Goal: Use online tool/utility: Use online tool/utility

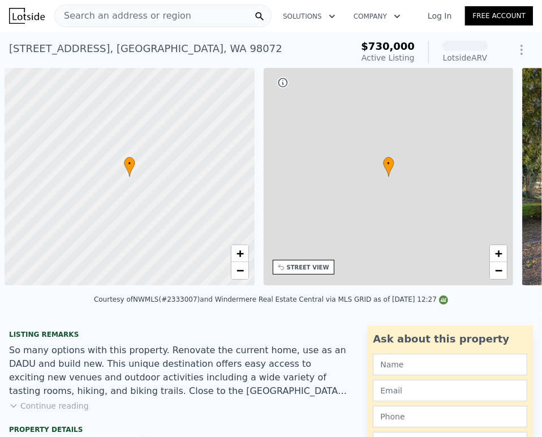
scroll to position [0, 5]
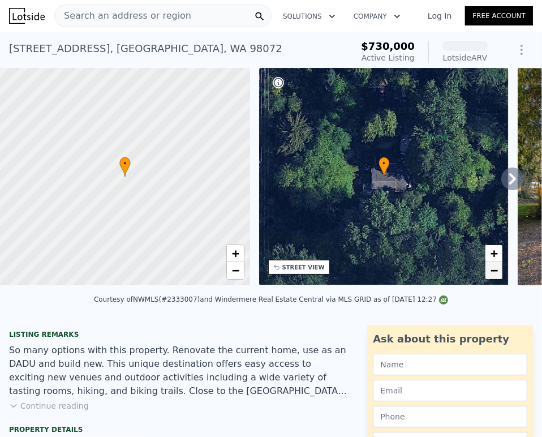
click at [497, 266] on span "−" at bounding box center [494, 270] width 7 height 14
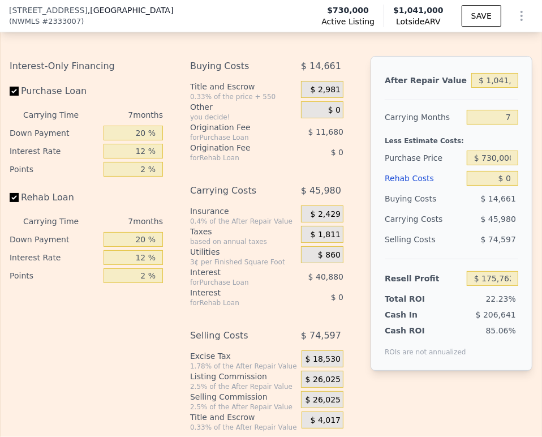
scroll to position [2259, 0]
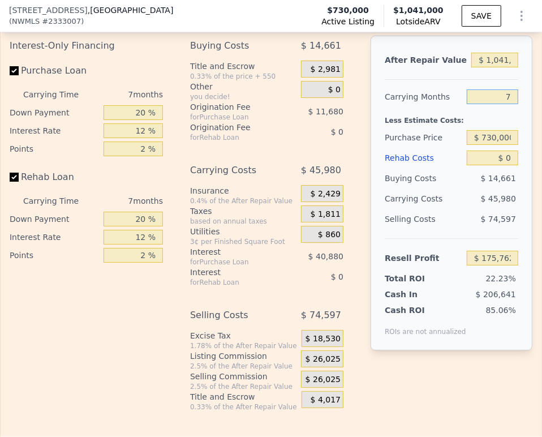
drag, startPoint x: 506, startPoint y: 111, endPoint x: 492, endPoint y: 108, distance: 15.2
click at [492, 104] on input "7" at bounding box center [492, 96] width 51 height 15
type input "4"
type input "$ 195,467"
type input "4"
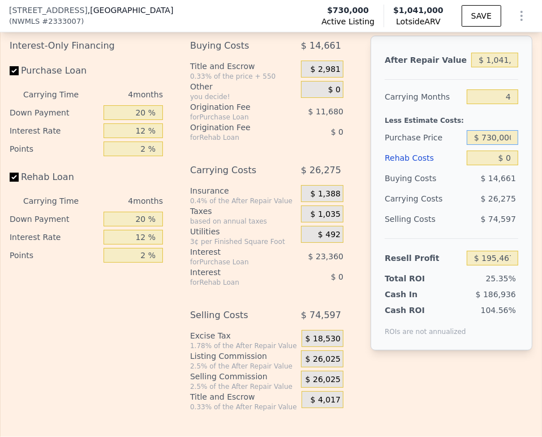
click at [493, 145] on input "$ 730,000" at bounding box center [492, 137] width 51 height 15
click at [493, 145] on input "$ 565,000" at bounding box center [492, 137] width 51 height 15
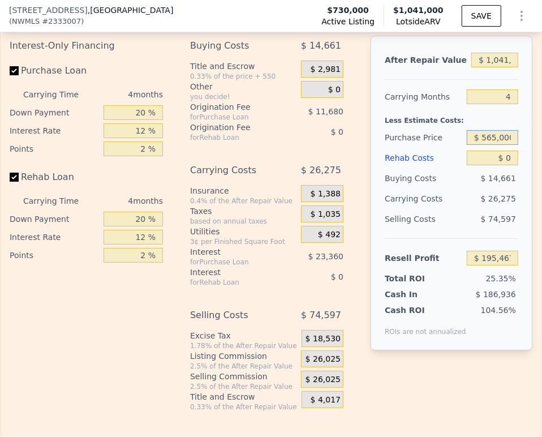
click at [493, 145] on input "$ 565,000" at bounding box center [492, 137] width 51 height 15
type input "$ 550,000"
click at [452, 188] on div "Buying Costs" at bounding box center [424, 178] width 78 height 20
type input "$ 384,706"
drag, startPoint x: 507, startPoint y: 173, endPoint x: 484, endPoint y: 166, distance: 23.6
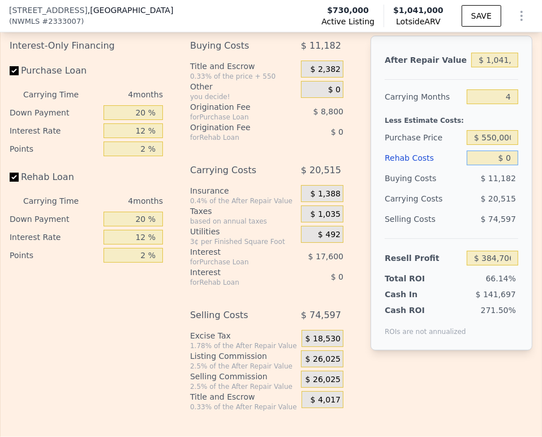
click at [484, 165] on input "$ 0" at bounding box center [492, 158] width 51 height 15
type input "$ 1,000"
type input "$ 383,658"
type input "$ 10,000"
type input "$ 374,226"
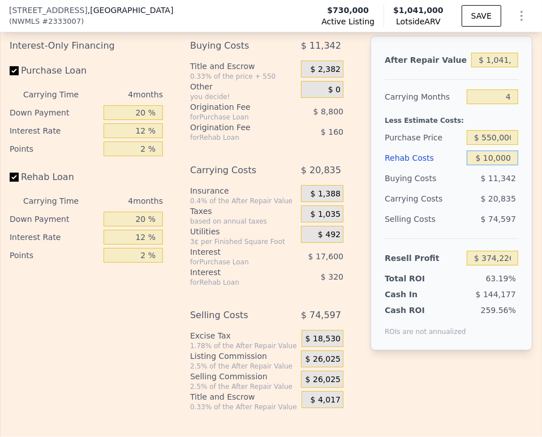
type input "$ 100,000"
type input "$ 279,906"
type input "$ 100,000"
click at [449, 188] on div "Buying Costs" at bounding box center [424, 178] width 78 height 20
click at [469, 209] on div "$ 23,715" at bounding box center [483, 198] width 71 height 20
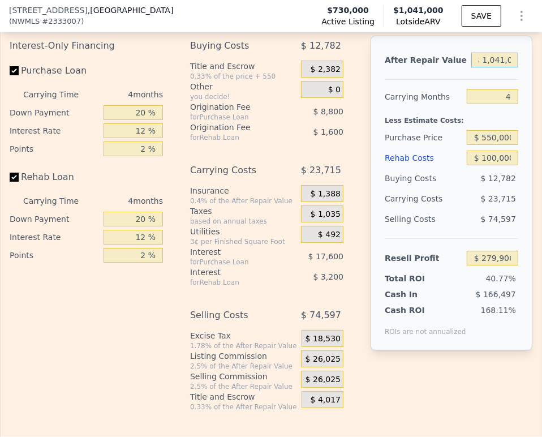
scroll to position [0, 0]
drag, startPoint x: 499, startPoint y: 74, endPoint x: 466, endPoint y: 72, distance: 32.3
click at [471, 67] on input "$ 1,041,000" at bounding box center [494, 60] width 47 height 15
click at [471, 67] on input "$ 001,041,000" at bounding box center [494, 60] width 47 height 15
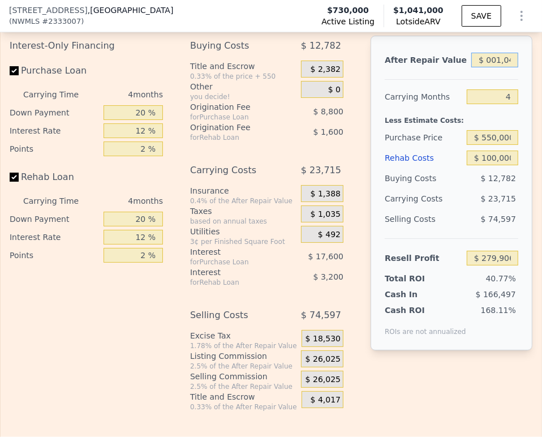
click at [471, 67] on input "$ 001,041,000" at bounding box center [494, 60] width 47 height 15
type input "$ 9"
type input "-$ 685,650"
type input "$ 900"
type input "-$ 685,575"
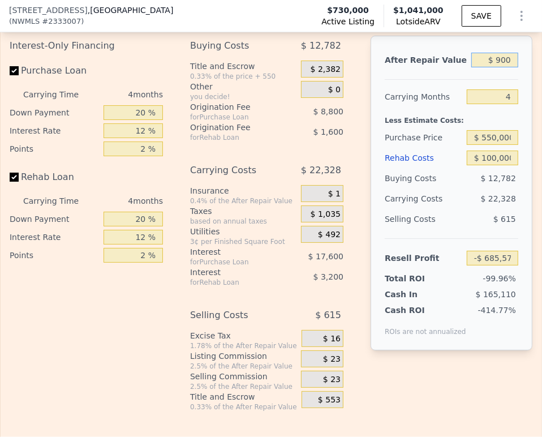
type input "$ 9,000"
type input "-$ 677,311"
type input "$ 90,000"
type input "-$ 602,181"
type input "$ 900,000"
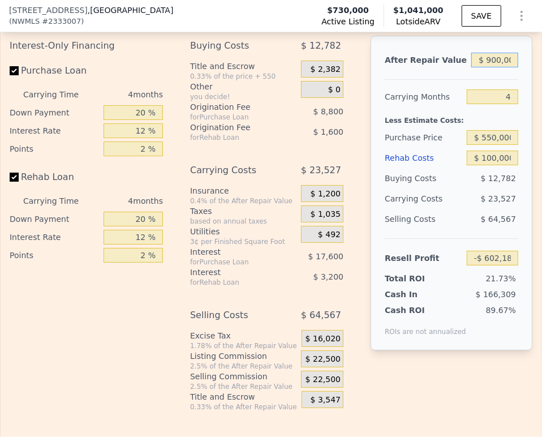
type input "$ 149,124"
type input "$ 900,000"
click at [467, 226] on div "$ 64,567" at bounding box center [492, 219] width 51 height 20
click at [319, 364] on span "$ 22,500" at bounding box center [323, 359] width 35 height 10
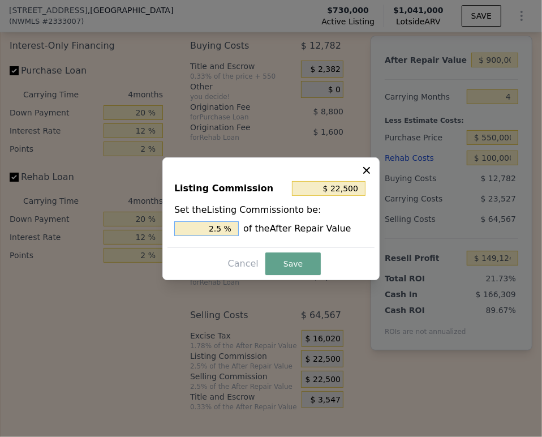
drag, startPoint x: 218, startPoint y: 228, endPoint x: 207, endPoint y: 223, distance: 11.9
click at [209, 226] on input "2.5 %" at bounding box center [206, 228] width 65 height 15
type input "$ 135,000"
type input "15 %"
type input "$ 13,500"
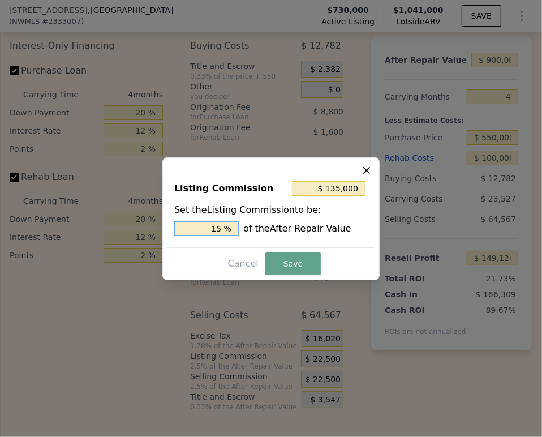
type input "1.5 %"
type input "$ 13,950"
type input "1.55 %"
type input "$ 13,500"
type input "1.5 %"
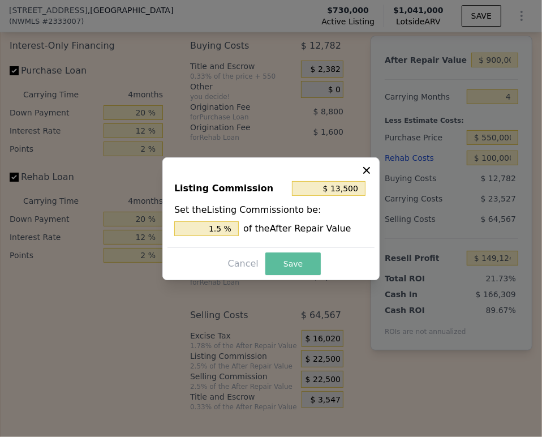
click at [293, 265] on button "Save" at bounding box center [292, 263] width 55 height 23
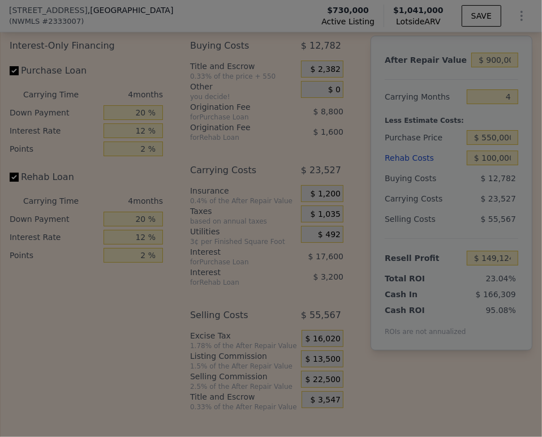
type input "$ 158,124"
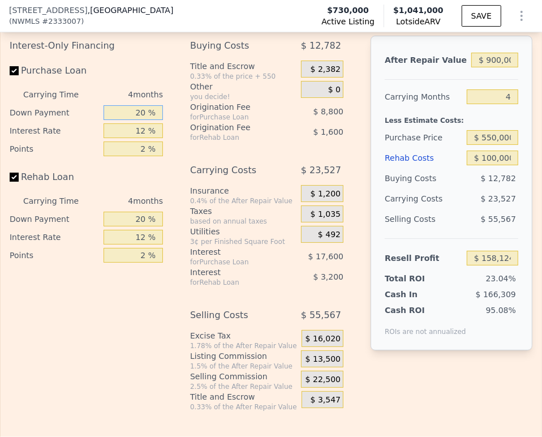
click at [132, 120] on input "20 %" at bounding box center [133, 112] width 59 height 15
type input "10 %"
type input "$ 154,824"
type input "10 %"
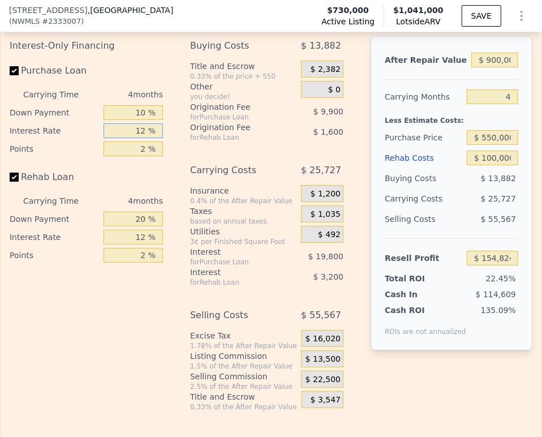
click at [127, 138] on input "12 %" at bounding box center [133, 130] width 59 height 15
type input "9 %"
type input "$ 159,772"
type input "9 %"
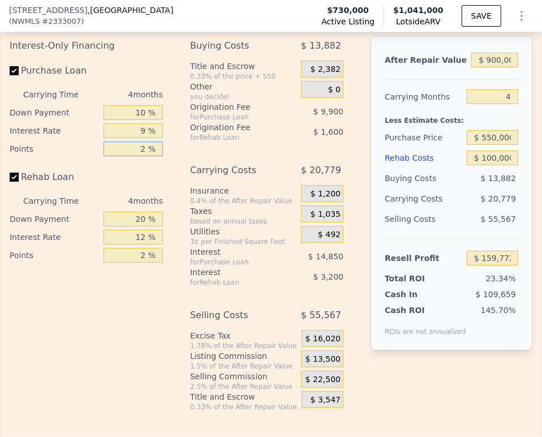
click at [127, 156] on input "2 %" at bounding box center [133, 148] width 59 height 15
type input "1. %"
type input "$ 164,722"
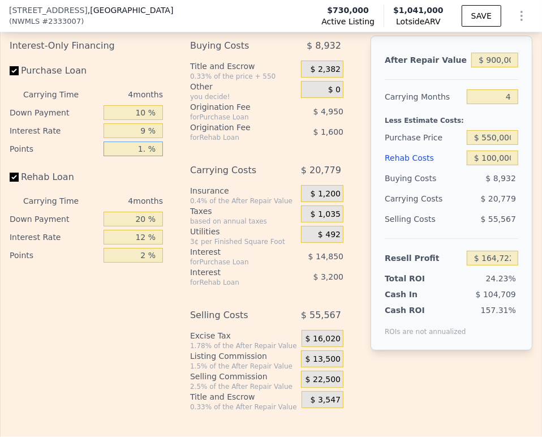
type input "1.5 %"
type input "$ 162,247"
type input "1.5 %"
click at [131, 226] on input "20 %" at bounding box center [133, 219] width 59 height 15
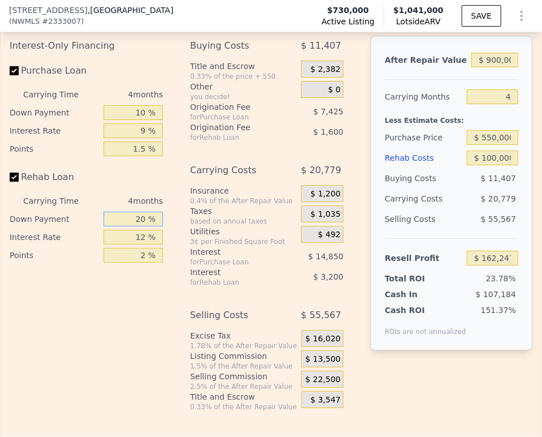
click at [131, 226] on input "20 %" at bounding box center [133, 219] width 59 height 15
type input "10 %"
type input "$ 161,647"
type input "10 %"
click at [134, 244] on input "12 %" at bounding box center [133, 237] width 59 height 15
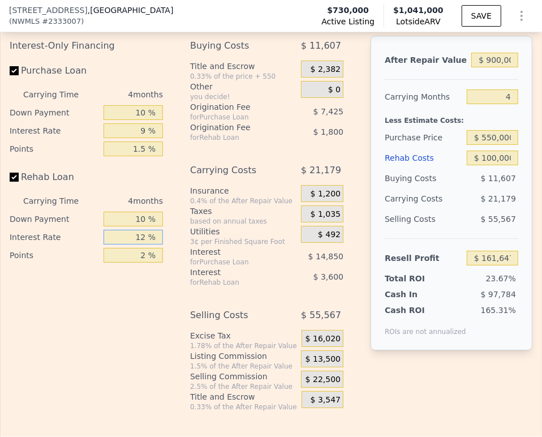
click at [133, 244] on input "12 %" at bounding box center [133, 237] width 59 height 15
type input "9 %"
type input "$ 162,547"
type input "9 %"
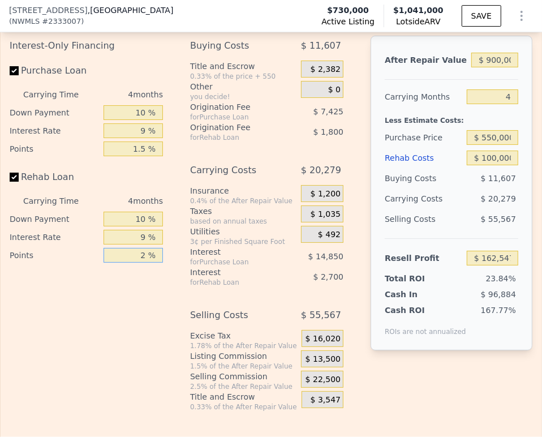
click at [132, 263] on input "2 %" at bounding box center [133, 255] width 59 height 15
type input "1.5 %"
type input "$ 162,997"
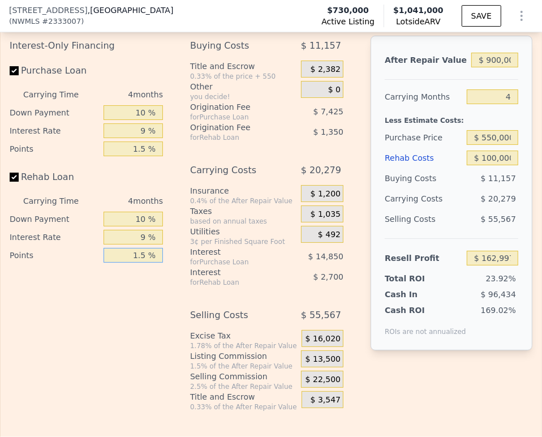
type input "1.5 %"
click at [323, 367] on div "$ 13,500" at bounding box center [322, 358] width 42 height 17
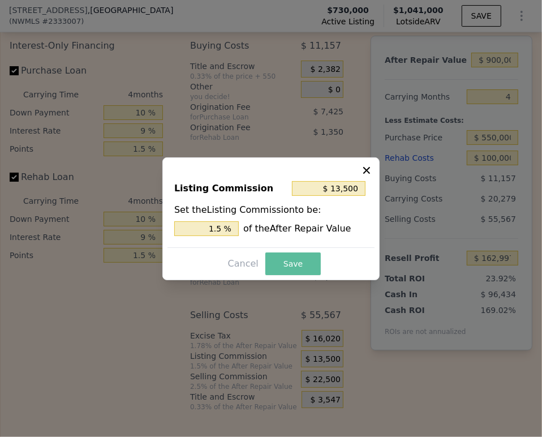
click at [290, 257] on button "Save" at bounding box center [292, 263] width 55 height 23
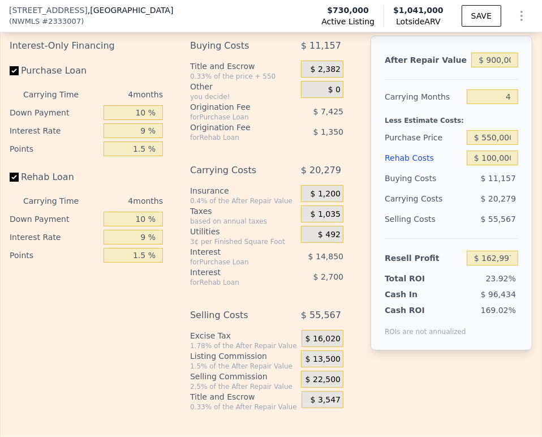
click at [479, 380] on div "After Repair Value $ 900,000 Carrying Months 4 Less Estimate Costs: Purchase Pr…" at bounding box center [452, 215] width 162 height 358
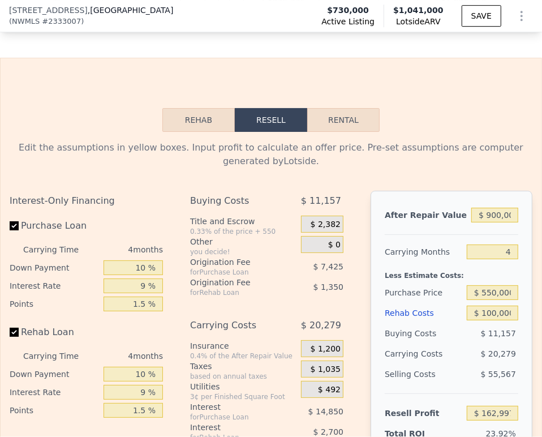
scroll to position [2133, 0]
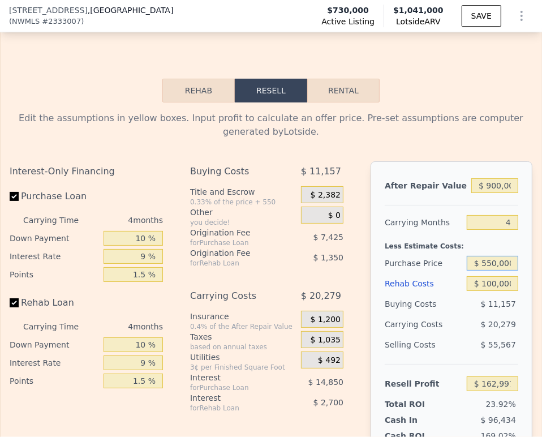
drag, startPoint x: 500, startPoint y: 276, endPoint x: 479, endPoint y: 284, distance: 22.2
click at [479, 270] on input "$ 550,000" at bounding box center [492, 263] width 51 height 15
type input "$ 500,000"
click at [467, 314] on div "$ 11,157" at bounding box center [492, 304] width 51 height 20
type input "$ 215,191"
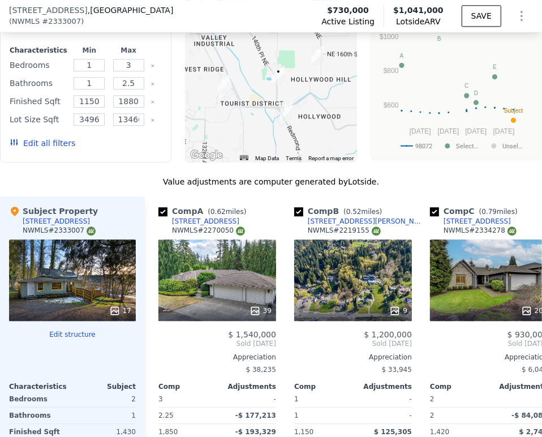
scroll to position [1630, 0]
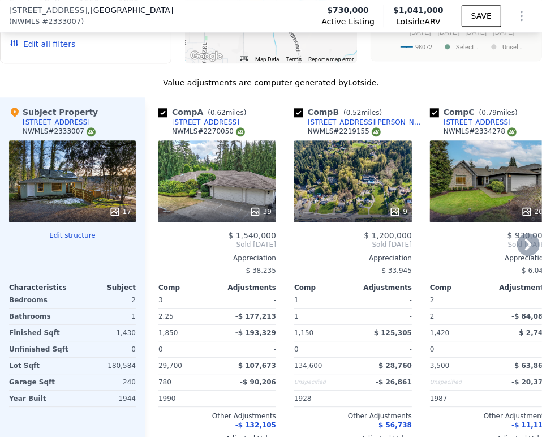
click at [522, 254] on icon at bounding box center [528, 244] width 23 height 23
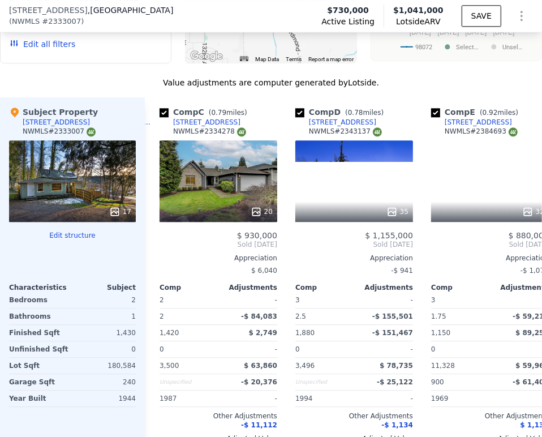
scroll to position [0, 272]
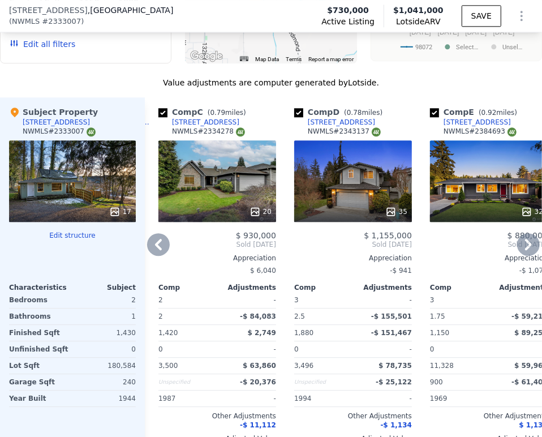
click at [158, 248] on icon at bounding box center [158, 244] width 7 height 11
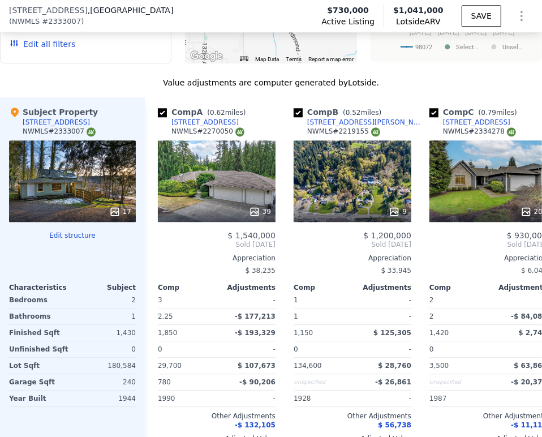
scroll to position [0, 0]
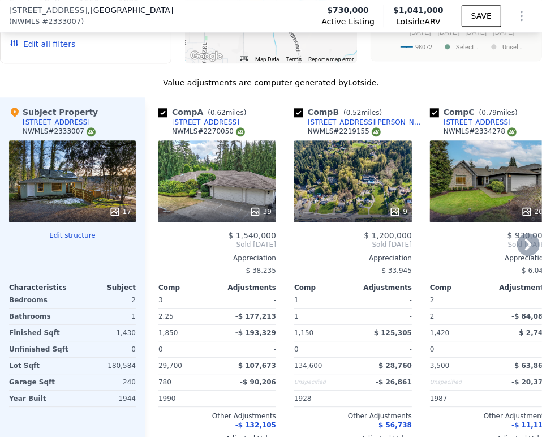
click at [529, 257] on div "Comp A ( 0.62 miles) [STREET_ADDRESS] 39 $ 1,540,000 Sold [DATE] Appreciation $…" at bounding box center [343, 279] width 397 height 364
click at [525, 250] on icon at bounding box center [528, 244] width 7 height 11
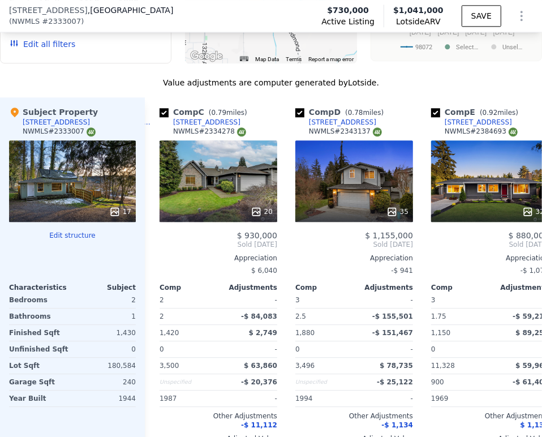
scroll to position [0, 272]
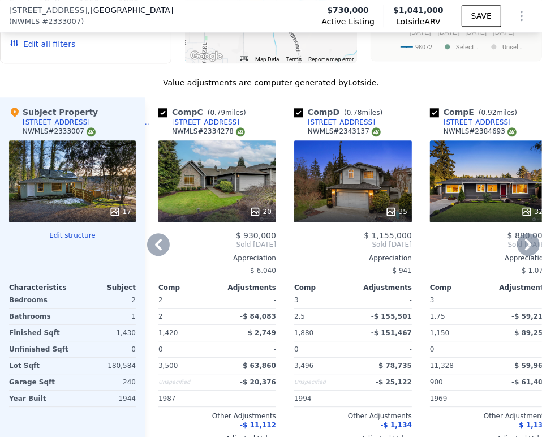
click at [525, 251] on icon at bounding box center [528, 244] width 23 height 23
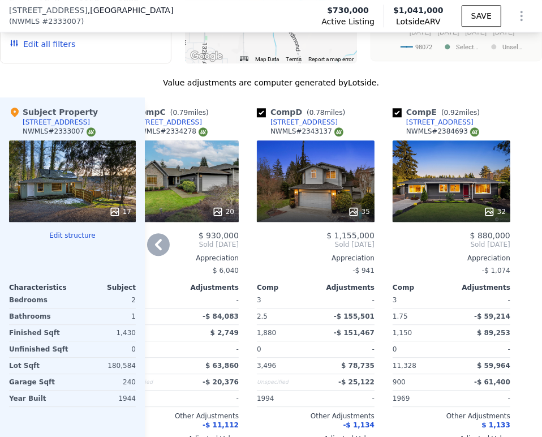
click at [165, 251] on icon at bounding box center [158, 244] width 23 height 23
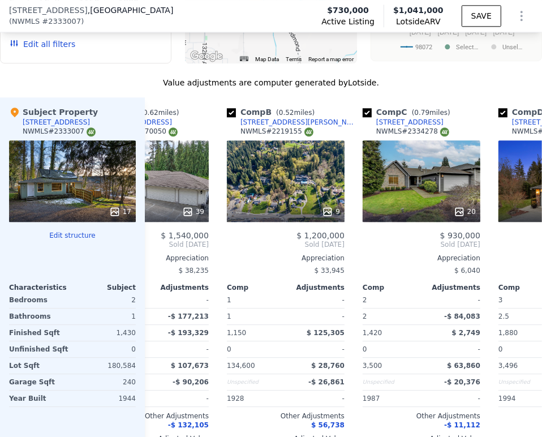
scroll to position [0, 46]
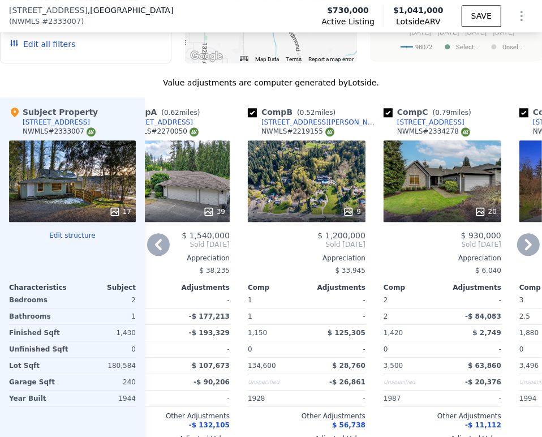
click at [162, 252] on icon at bounding box center [158, 244] width 23 height 23
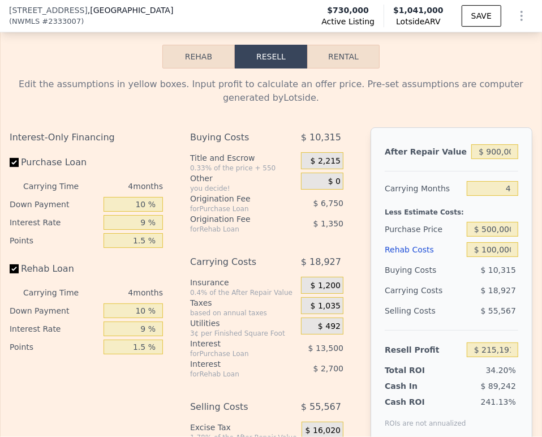
scroll to position [2133, 0]
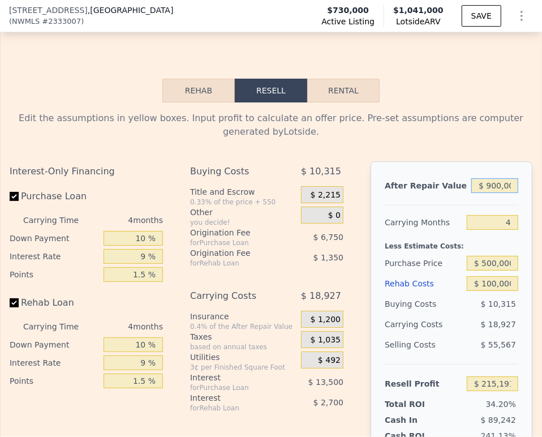
drag, startPoint x: 501, startPoint y: 203, endPoint x: 469, endPoint y: 204, distance: 32.3
click at [471, 193] on input "$ 900,000" at bounding box center [494, 185] width 47 height 15
type input "$ 100,000"
type input "-$ 534,838"
type input "$ 1,000,000"
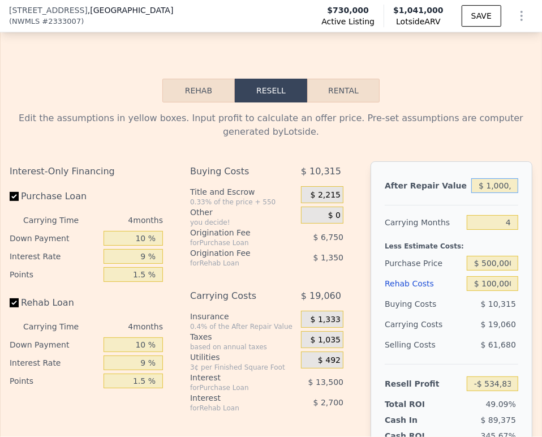
type input "$ 308,945"
type input "$ 1,000,000"
click at [482, 230] on input "4" at bounding box center [492, 222] width 51 height 15
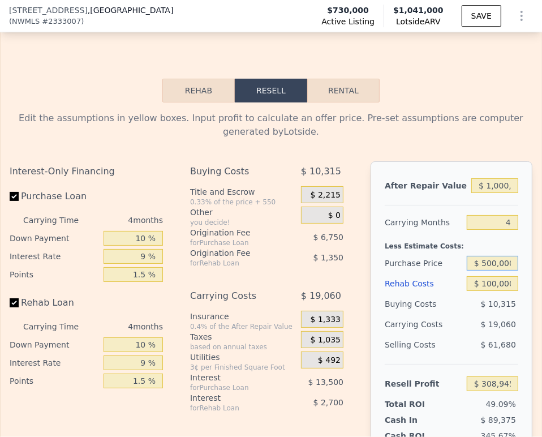
click at [493, 270] on input "$ 500,000" at bounding box center [492, 263] width 51 height 15
type input "$ 600,000"
click at [492, 253] on div "Less Estimate Costs:" at bounding box center [452, 243] width 134 height 20
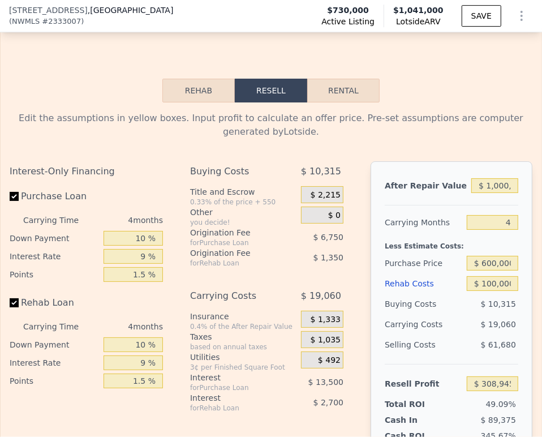
type input "$ 204,562"
click at [496, 270] on input "$ 600,000" at bounding box center [492, 263] width 51 height 15
type input "$ 550,000"
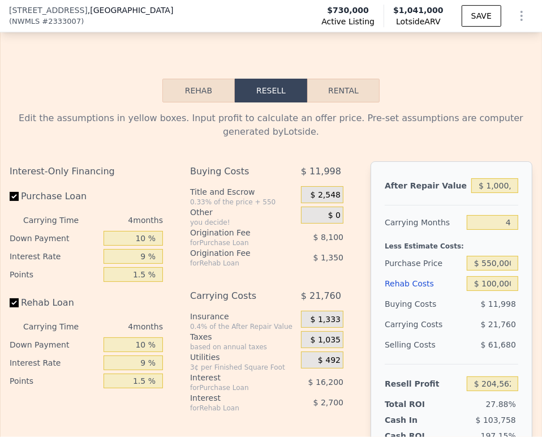
click at [458, 334] on div "$ 21,760" at bounding box center [483, 324] width 71 height 20
type input "$ 256,751"
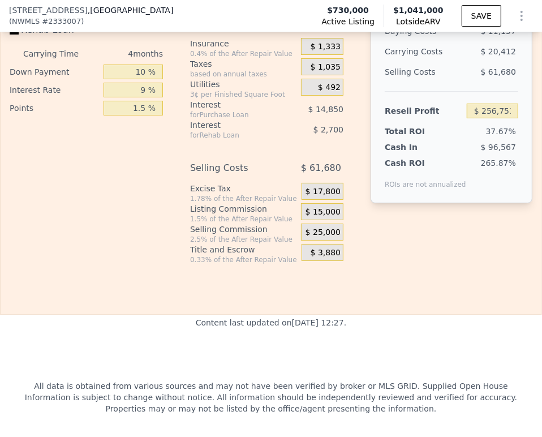
scroll to position [2385, 0]
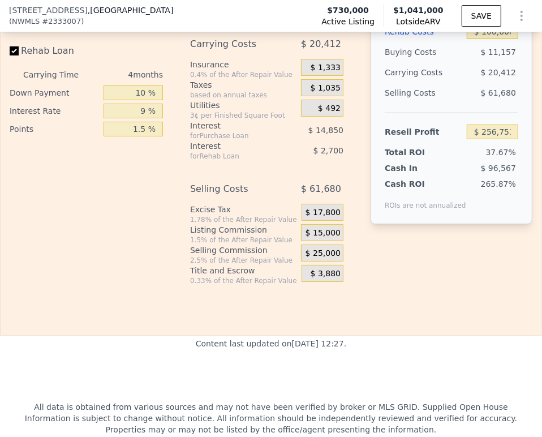
click at [321, 238] on span "$ 15,000" at bounding box center [323, 233] width 35 height 10
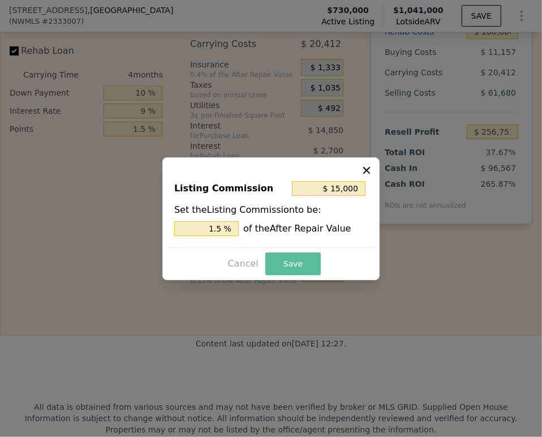
click at [303, 264] on button "Save" at bounding box center [292, 263] width 55 height 23
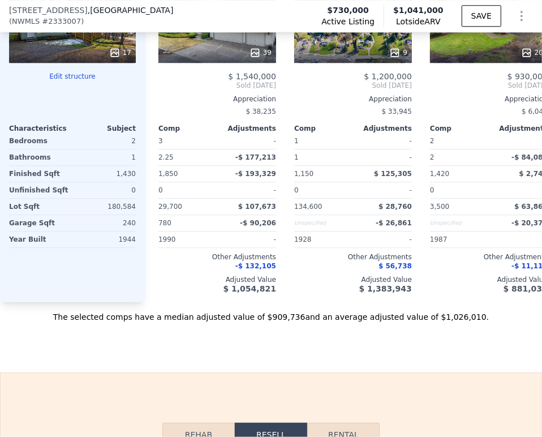
scroll to position [1886, 0]
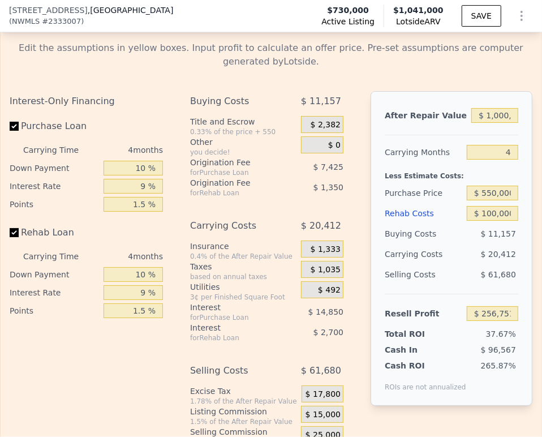
scroll to position [2264, 0]
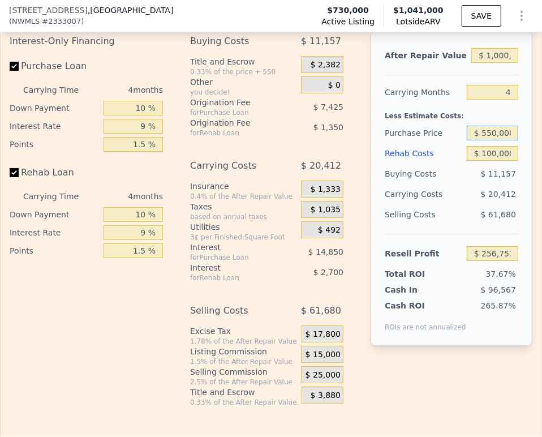
click at [488, 140] on input "$ 550,000" at bounding box center [492, 133] width 51 height 15
type input "$ 730,000"
click at [486, 123] on div "Less Estimate Costs:" at bounding box center [452, 112] width 134 height 20
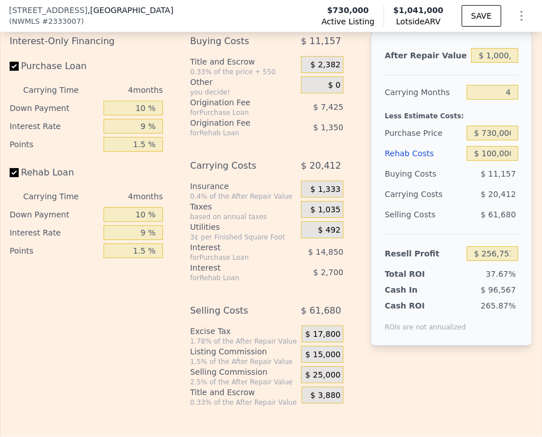
type input "$ 68,862"
click at [497, 63] on input "$ 1,000,000" at bounding box center [494, 55] width 47 height 15
type input "$ 9"
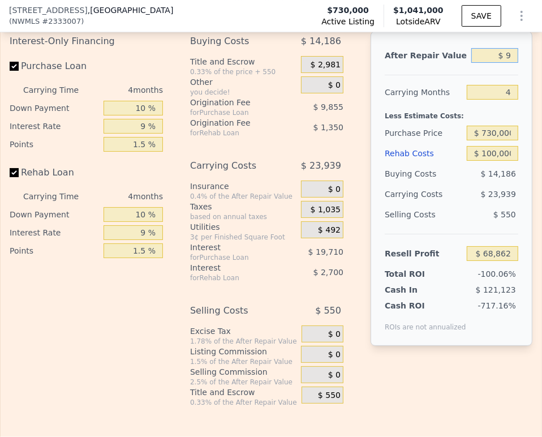
type input "-$ 868,666"
type input "$ 900"
type input "-$ 867,832"
type input "$ 9,000"
type input "-$ 860,237"
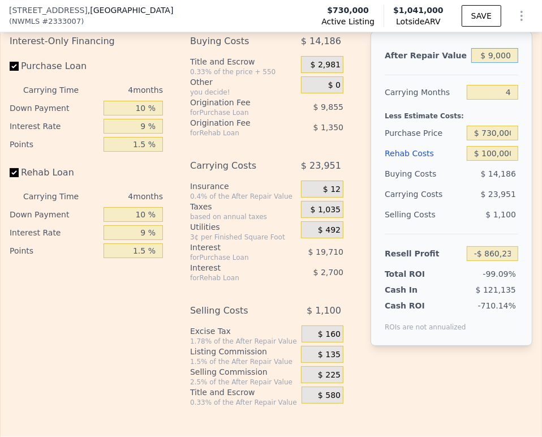
type input "$ 90,000"
type input "-$ 784,297"
type input "$ 900,000"
type input "-$ 24,892"
type input "$ 900,000"
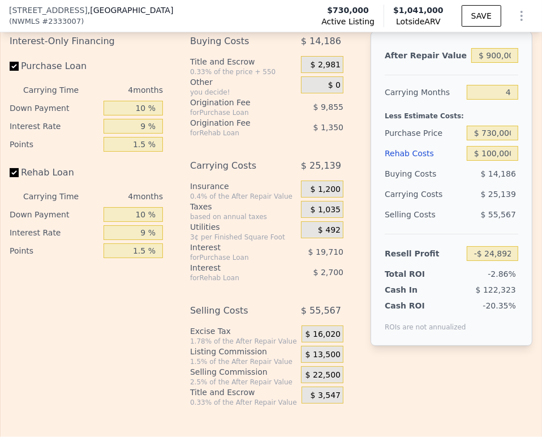
click at [498, 123] on div "Less Estimate Costs:" at bounding box center [452, 112] width 134 height 20
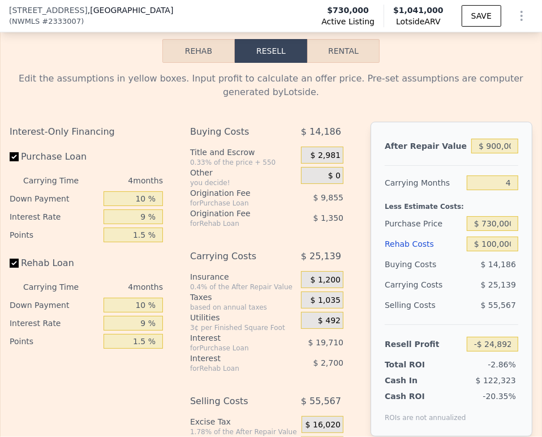
scroll to position [2137, 0]
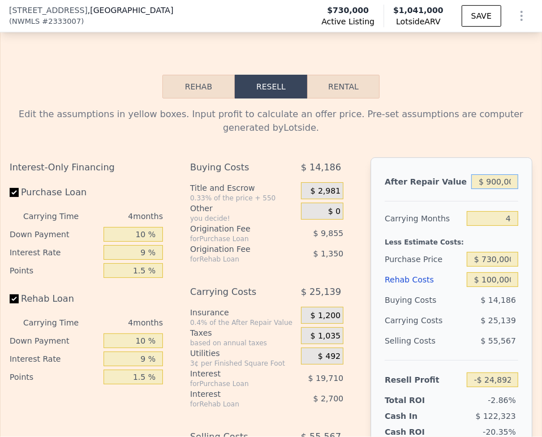
click at [495, 189] on input "$ 900,000" at bounding box center [494, 181] width 47 height 15
